Goal: Connect with others: Connect with others

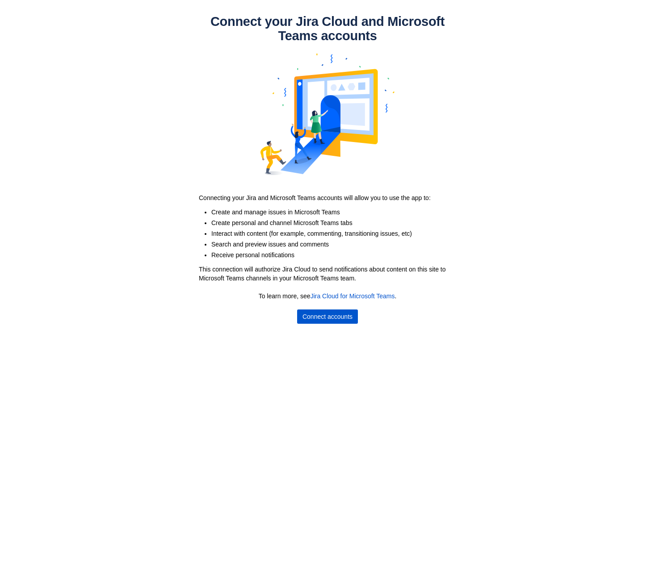
click at [332, 317] on span "Connect accounts" at bounding box center [327, 316] width 50 height 14
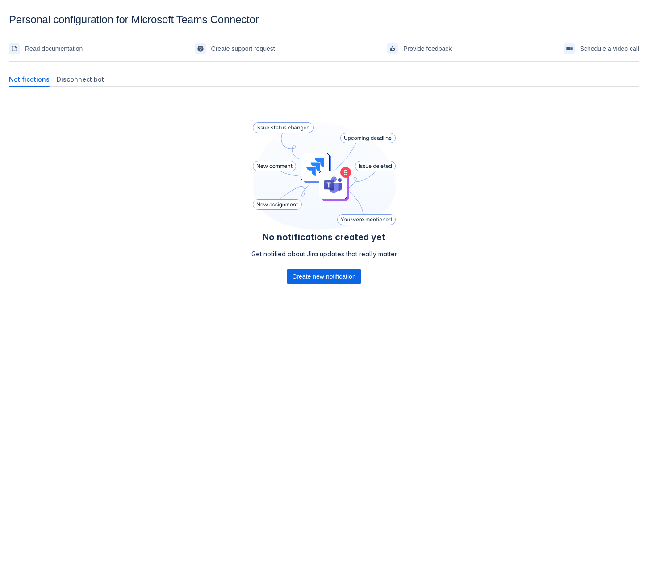
click at [268, 96] on div "No notifications created yet Get notified about Jira updates that really matter…" at bounding box center [324, 215] width 630 height 243
click at [92, 80] on span "Disconnect bot" at bounding box center [80, 79] width 47 height 9
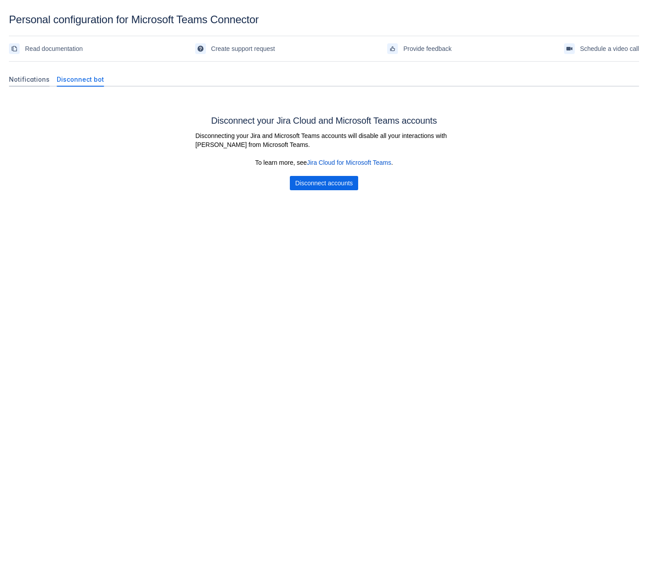
click at [19, 79] on span "Notifications" at bounding box center [29, 79] width 41 height 9
